Goal: Find specific page/section: Find specific page/section

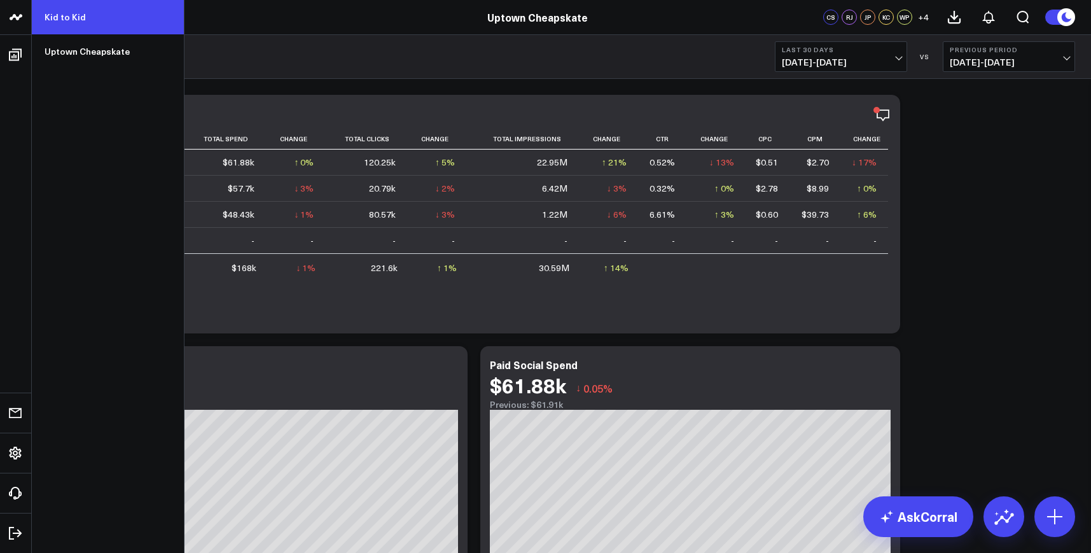
click at [76, 18] on link "Kid to Kid" at bounding box center [108, 17] width 152 height 34
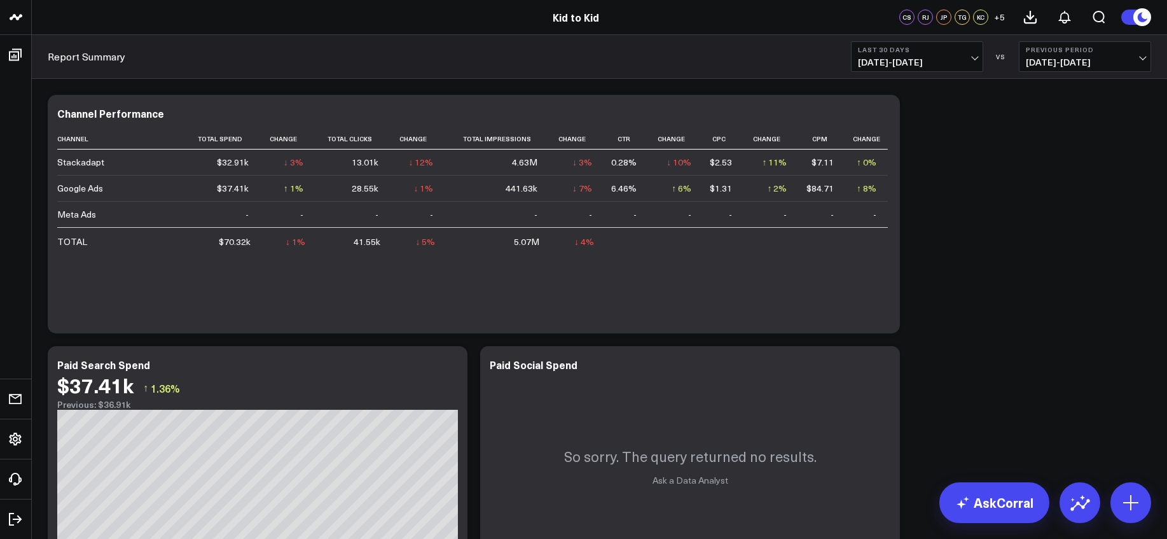
click at [960, 59] on span "08/05/25 - 09/03/25" at bounding box center [917, 62] width 118 height 10
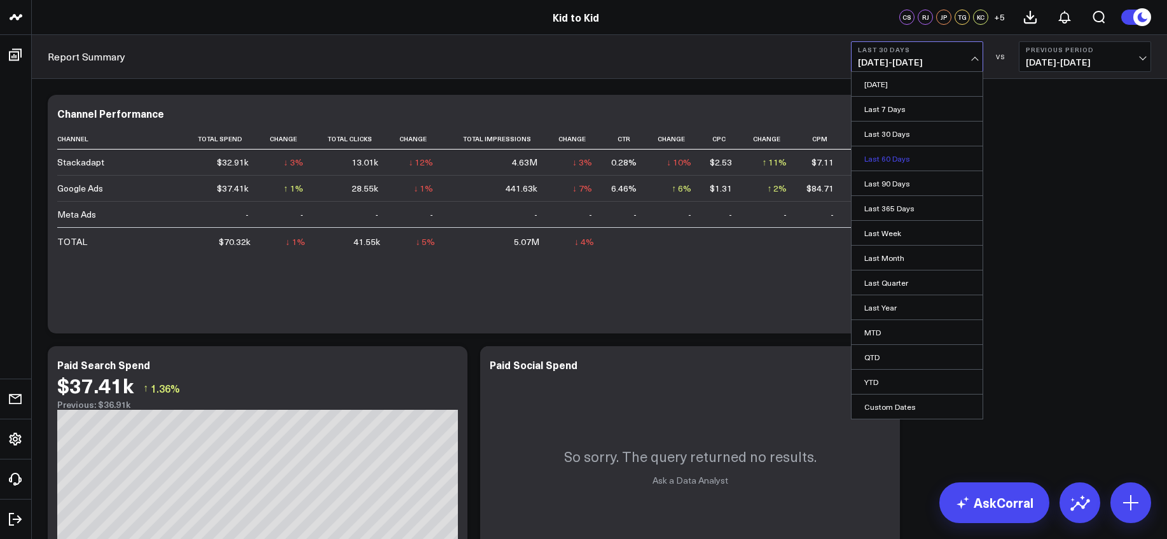
click at [907, 154] on link "Last 60 Days" at bounding box center [917, 158] width 131 height 24
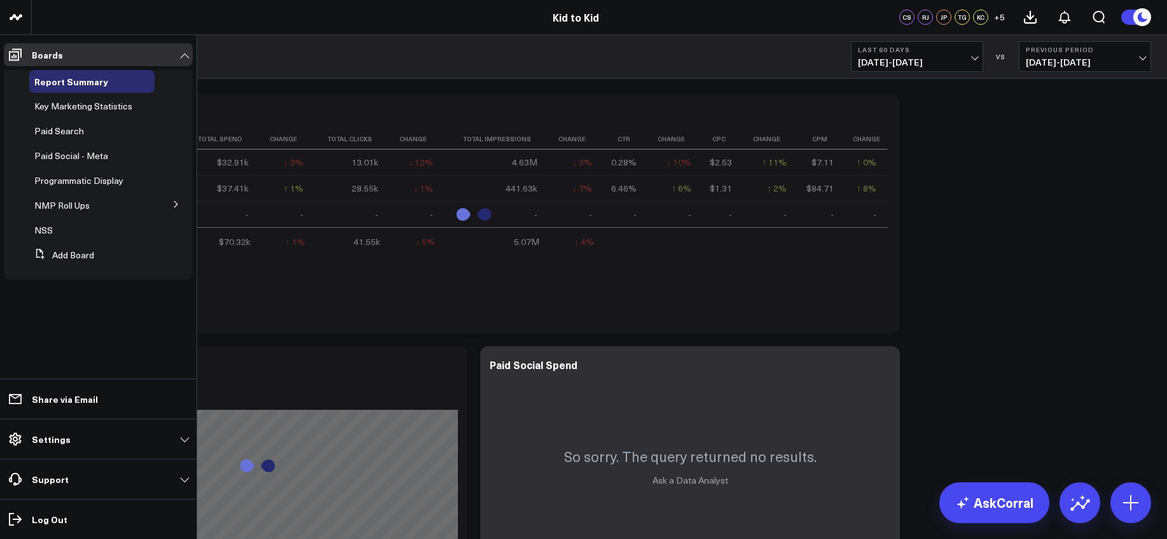
click at [167, 204] on button at bounding box center [176, 203] width 33 height 19
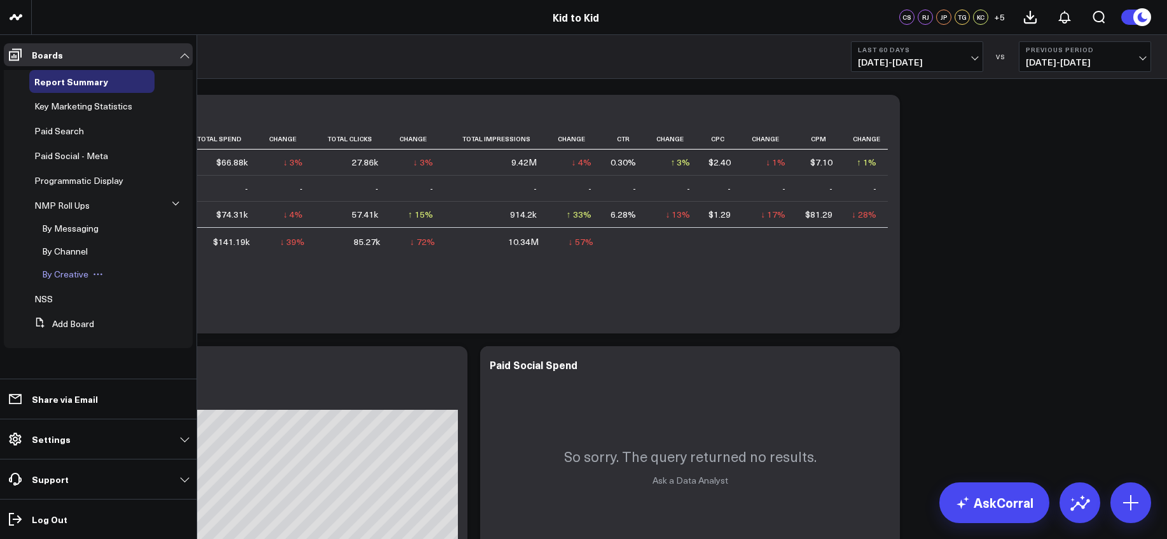
click at [68, 272] on span "By Creative" at bounding box center [65, 274] width 46 height 12
